Goal: Information Seeking & Learning: Learn about a topic

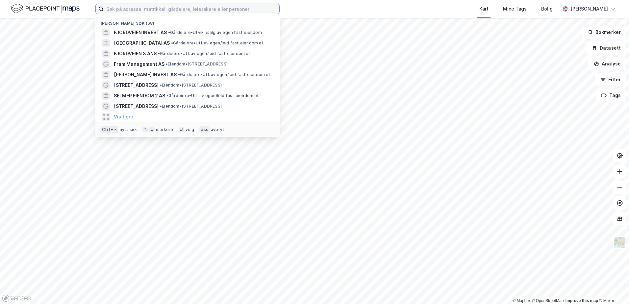
click at [187, 12] on input at bounding box center [192, 9] width 176 height 10
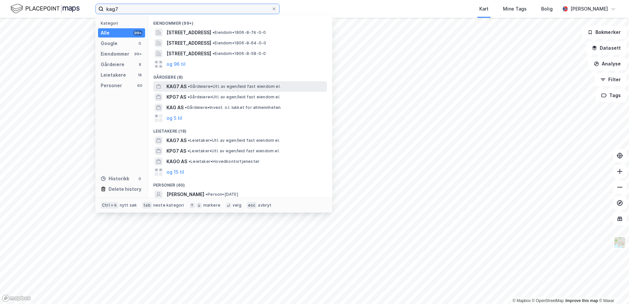
type input "kag7"
click at [214, 89] on div "KAG7 AS • Gårdeiere • Utl. av egen/leid fast eiendom el." at bounding box center [245, 87] width 159 height 8
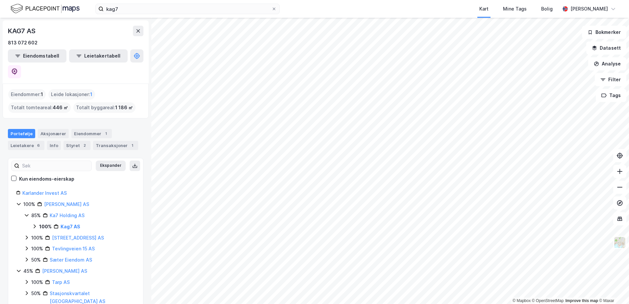
click at [33, 224] on icon at bounding box center [34, 226] width 5 height 5
